Goal: Task Accomplishment & Management: Complete application form

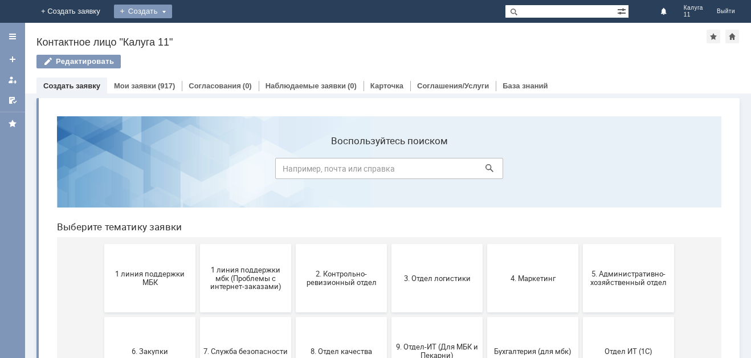
click at [172, 10] on div "Создать" at bounding box center [143, 12] width 58 height 14
click at [203, 35] on link "Заявка" at bounding box center [159, 34] width 87 height 14
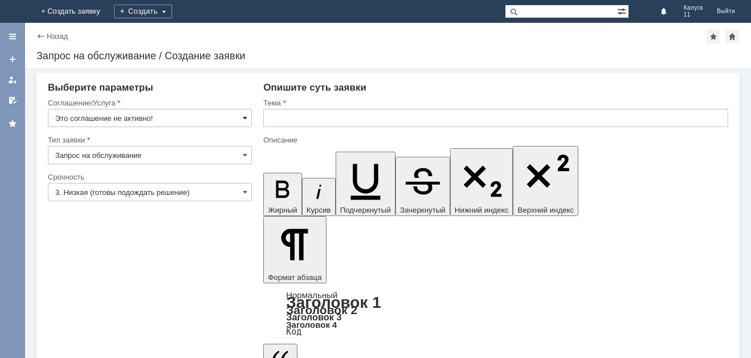
click at [246, 119] on span at bounding box center [245, 117] width 5 height 9
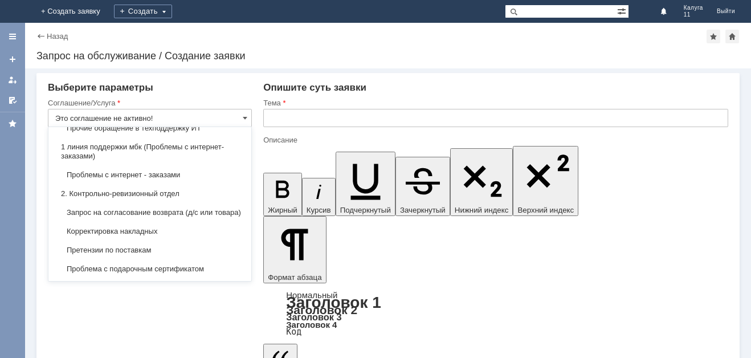
scroll to position [171, 0]
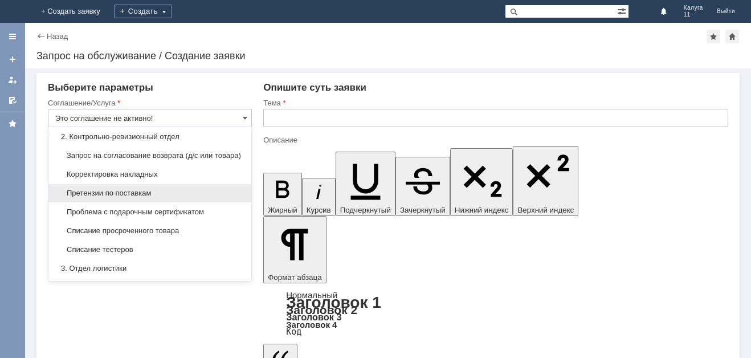
click at [139, 198] on span "Претензии по поставкам" at bounding box center [149, 193] width 189 height 9
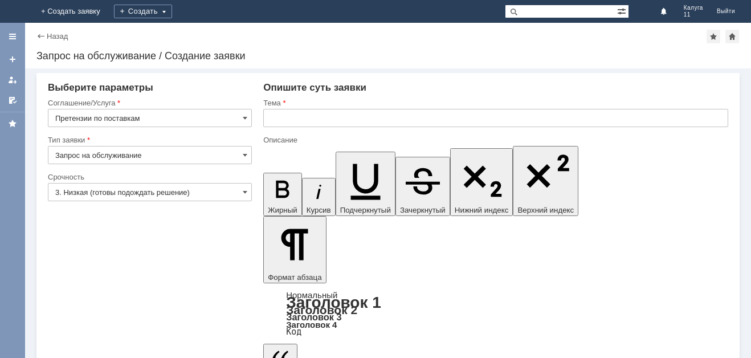
type input "Претензии по поставкам"
click at [242, 193] on input "3. Низкая (готовы подождать решение)" at bounding box center [150, 192] width 204 height 18
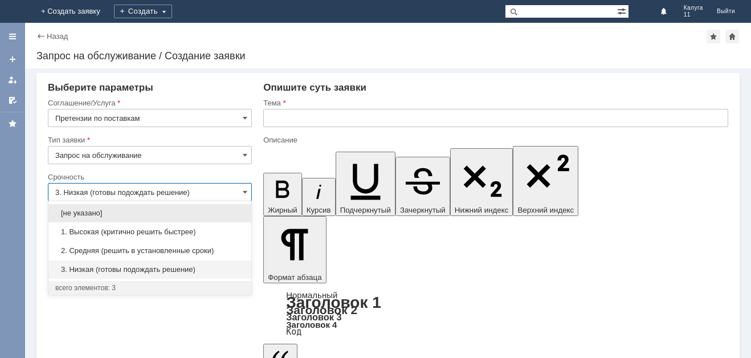
click at [135, 232] on span "1. Высокая (критично решить быстрее)" at bounding box center [149, 231] width 189 height 9
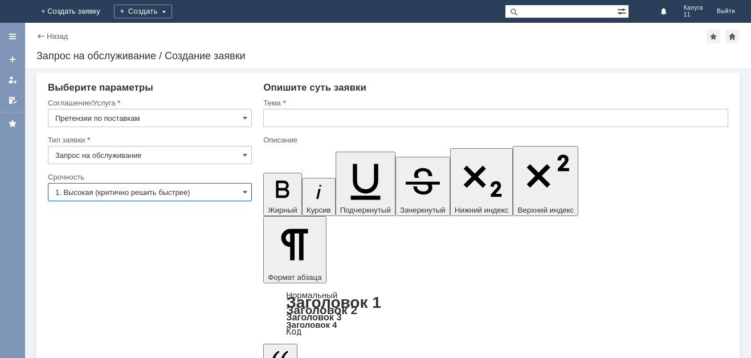
type input "1. Высокая (критично решить быстрее)"
click at [127, 119] on input "Претензии по поставкам" at bounding box center [150, 118] width 204 height 18
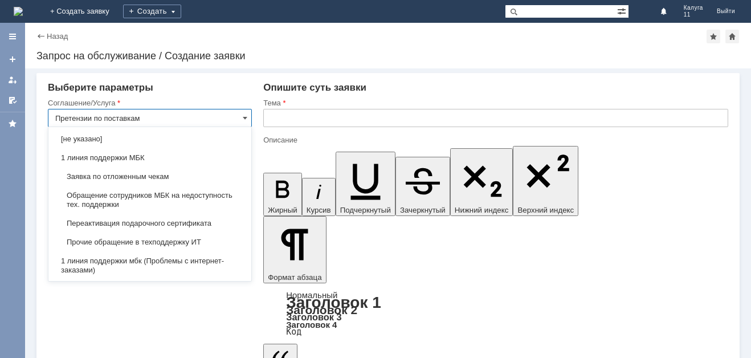
scroll to position [237, 0]
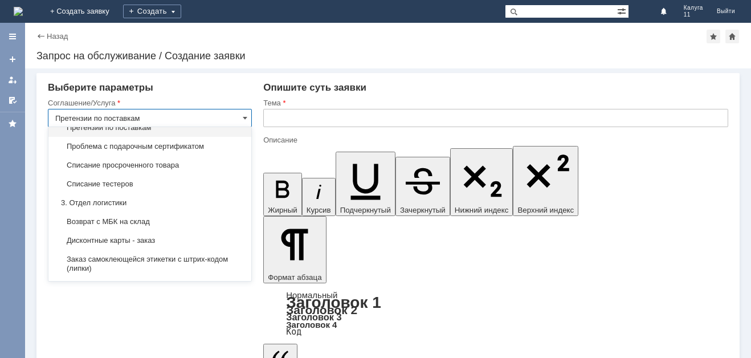
click at [294, 116] on input "text" at bounding box center [495, 118] width 465 height 18
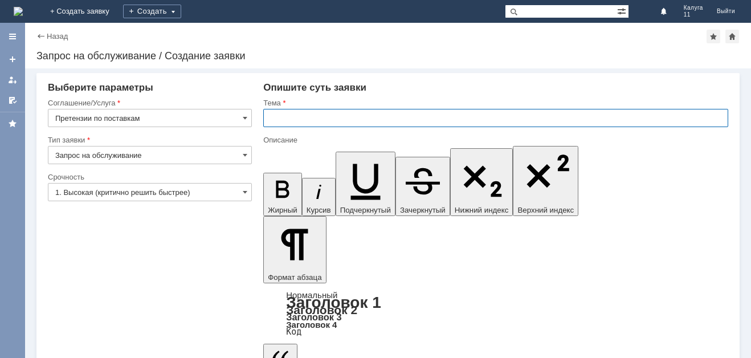
type input "Претензии по поставкам"
paste input "Претензии по поставкам"
type input "Претензии по поставкам"
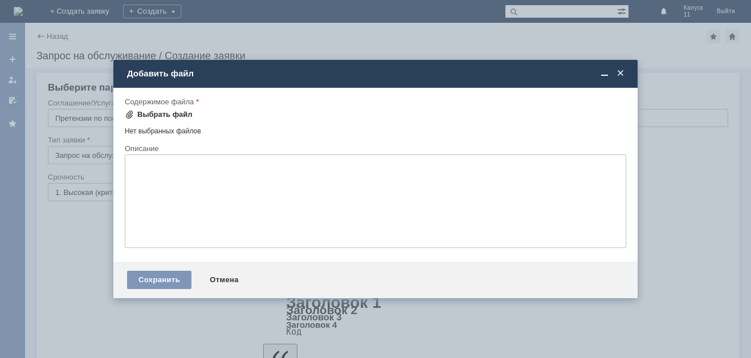
click at [131, 116] on span at bounding box center [129, 114] width 9 height 9
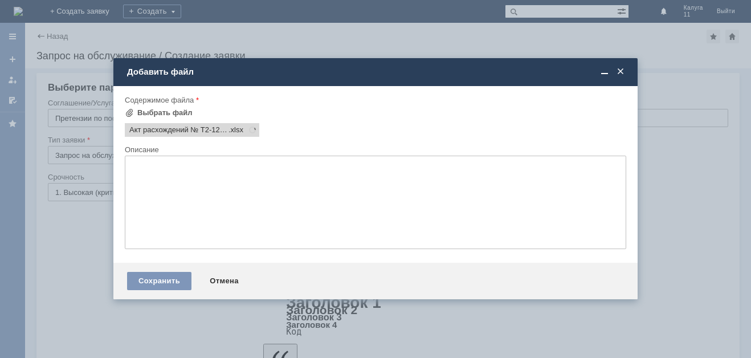
scroll to position [0, 0]
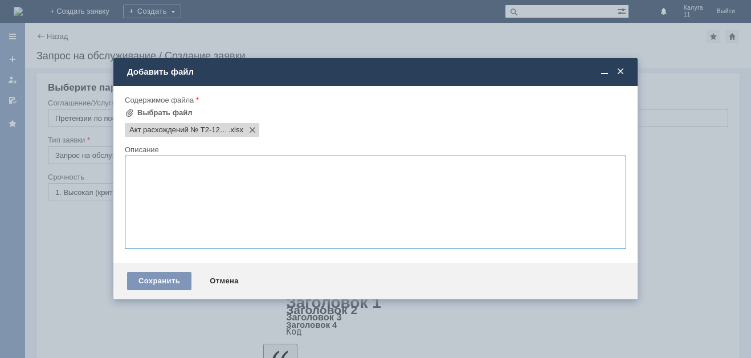
click at [164, 170] on textarea at bounding box center [376, 202] width 502 height 93
type textarea "Лишнего товара нет."
click at [157, 273] on div "Сохранить" at bounding box center [159, 281] width 64 height 18
